Goal: Task Accomplishment & Management: Manage account settings

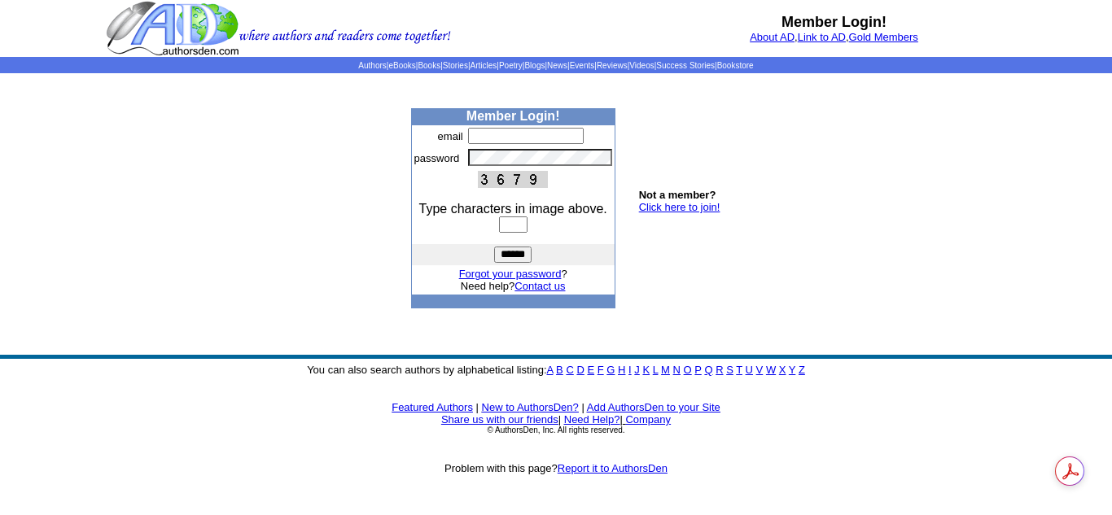
type input "**********"
click at [511, 223] on input "text" at bounding box center [513, 225] width 28 height 16
type input "****"
click at [494, 247] on input "******" at bounding box center [512, 255] width 37 height 16
